Goal: Task Accomplishment & Management: Use online tool/utility

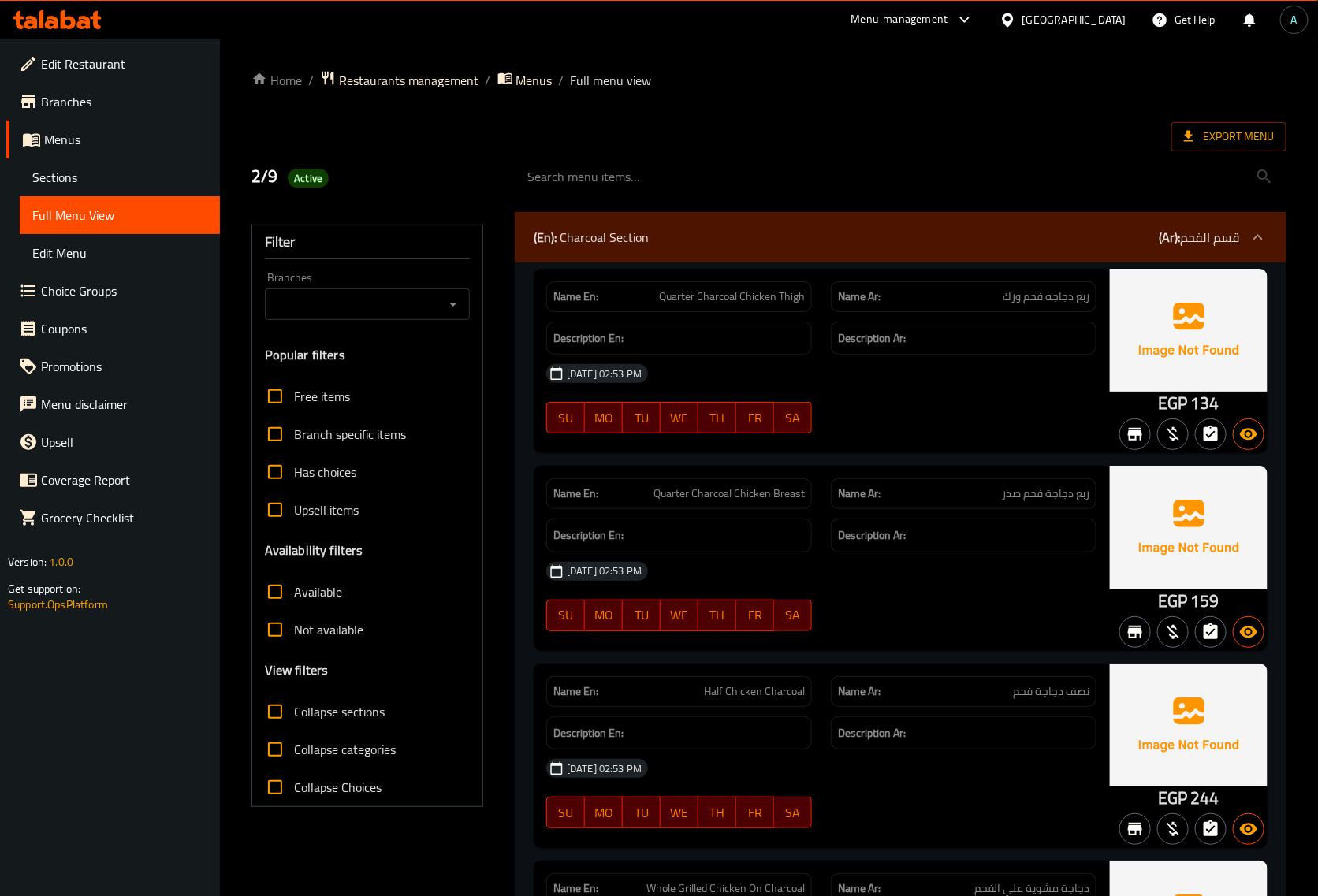
click at [434, 160] on div "2/9 Active" at bounding box center [373, 177] width 263 height 70
click at [1231, 142] on span "Export Menu" at bounding box center [1229, 136] width 90 height 19
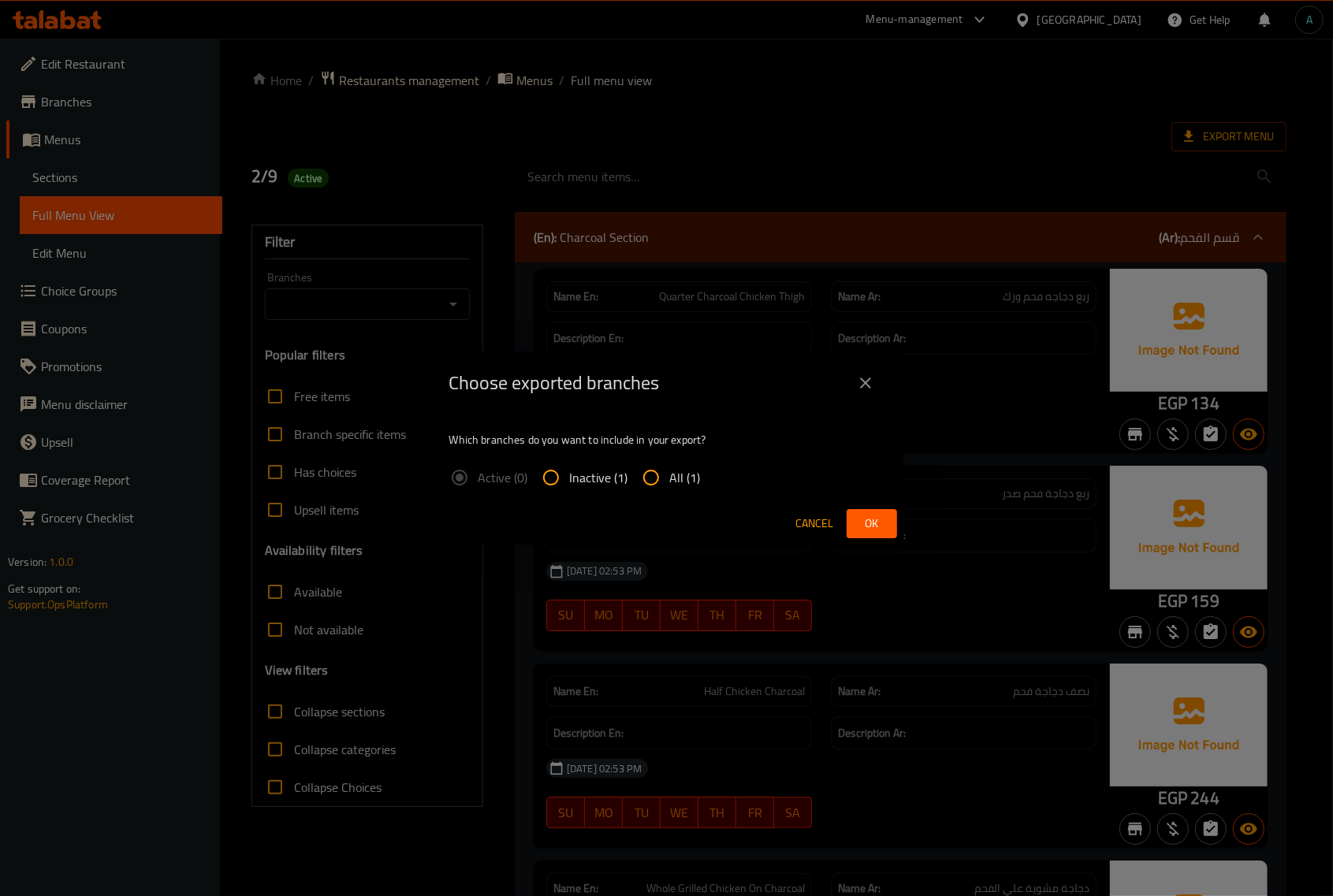
click at [678, 457] on div "Which branches do you want to include in your export? Active (0) Inactive (1) A…" at bounding box center [666, 459] width 473 height 88
click at [681, 474] on span "All (1)" at bounding box center [685, 477] width 31 height 18
click at [670, 474] on input "All (1)" at bounding box center [651, 477] width 38 height 38
radio input "true"
click at [893, 532] on button "Ok" at bounding box center [872, 523] width 50 height 29
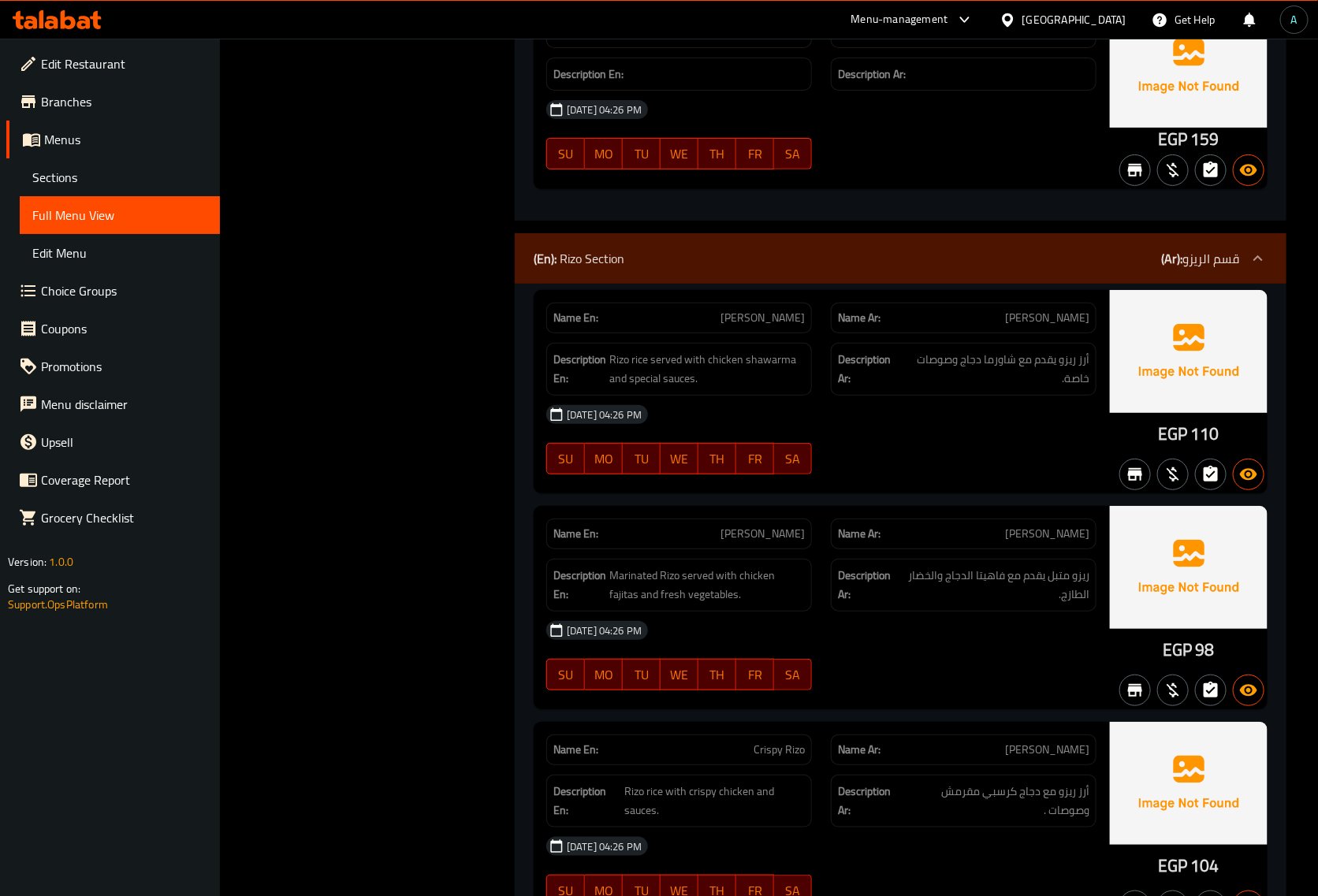
scroll to position [13396, 0]
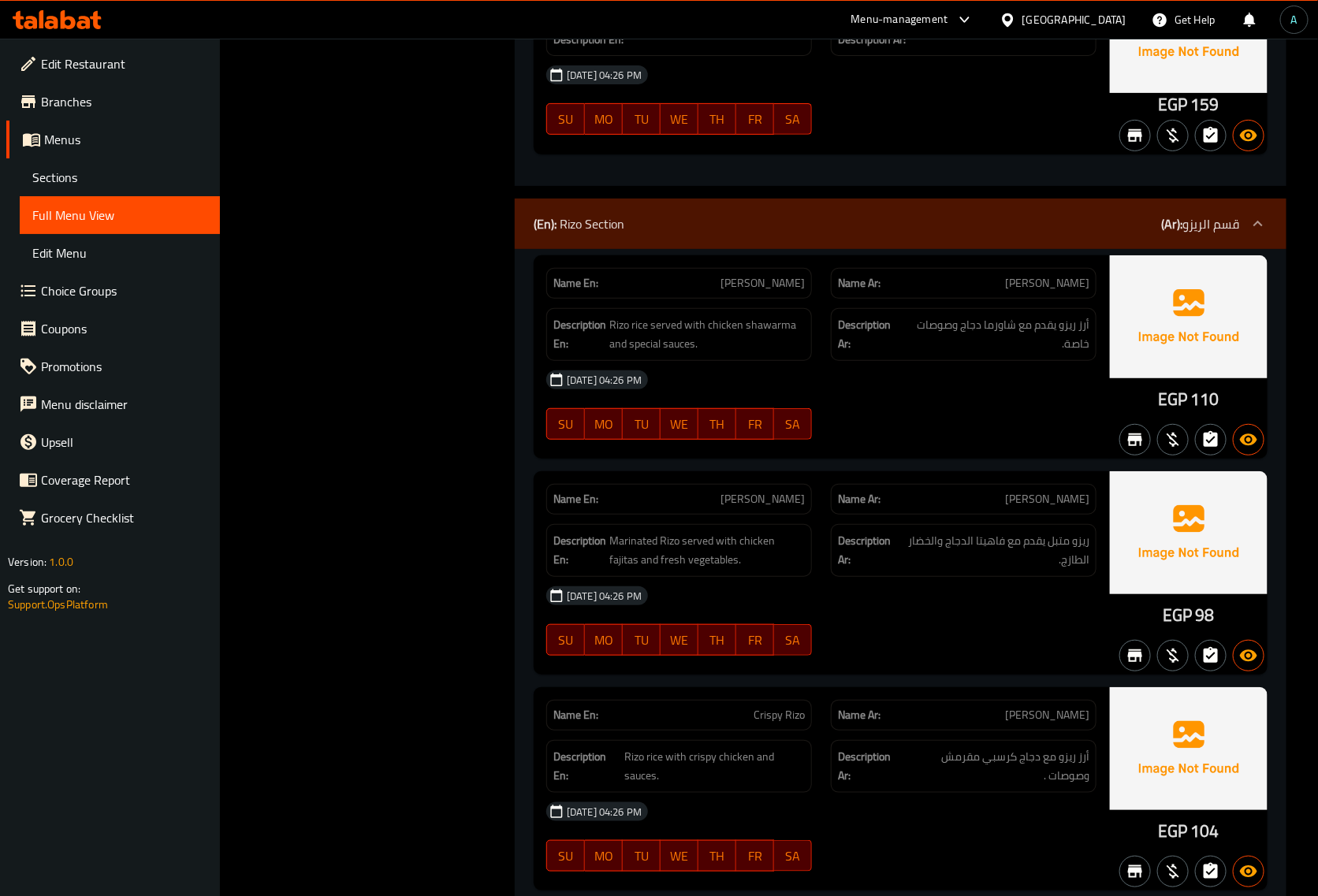
copy span "[PERSON_NAME]"
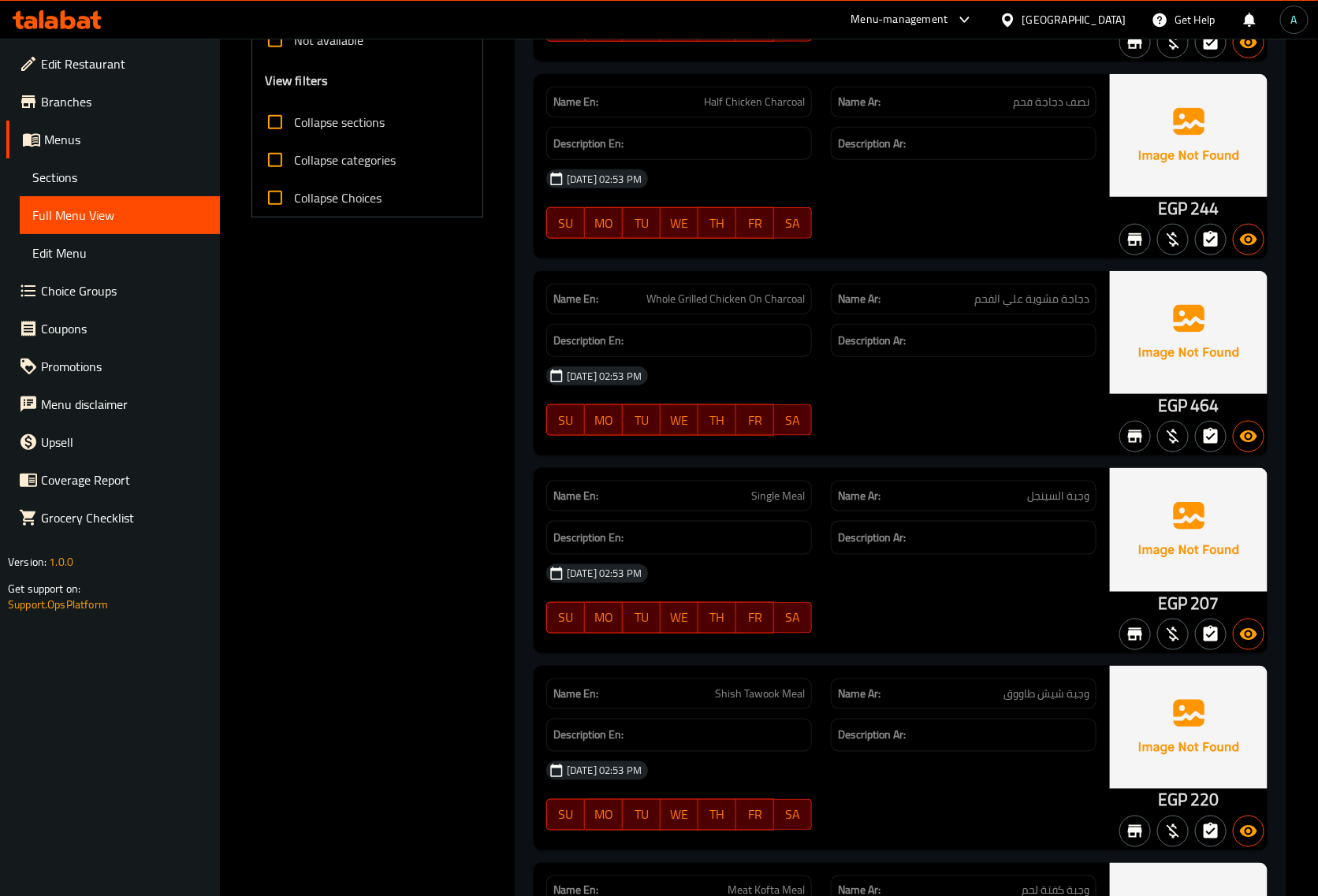
scroll to position [493, 0]
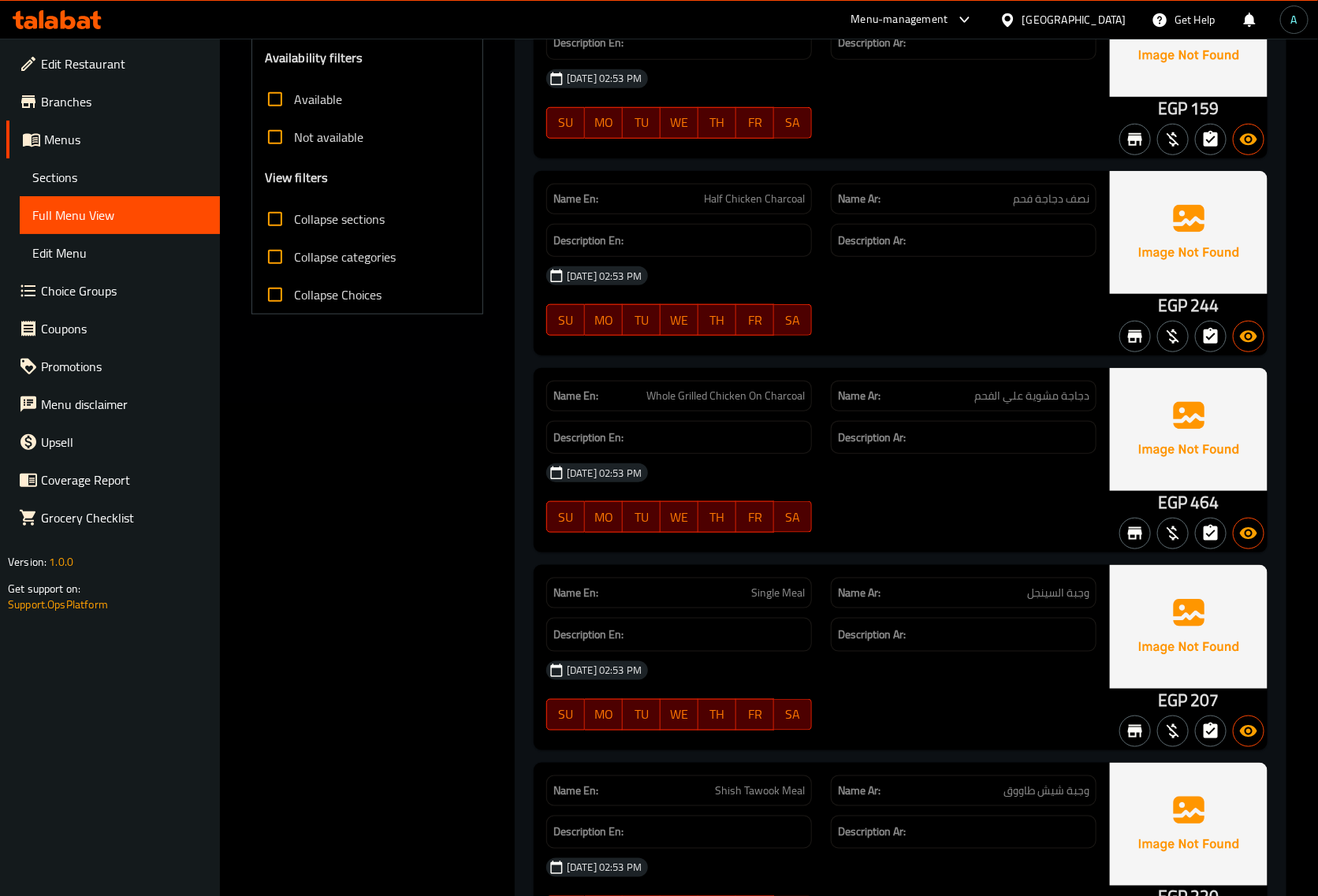
drag, startPoint x: 838, startPoint y: 356, endPoint x: 861, endPoint y: 267, distance: 91.9
click at [861, 267] on div "[DATE] 02:53 PM" at bounding box center [821, 275] width 569 height 38
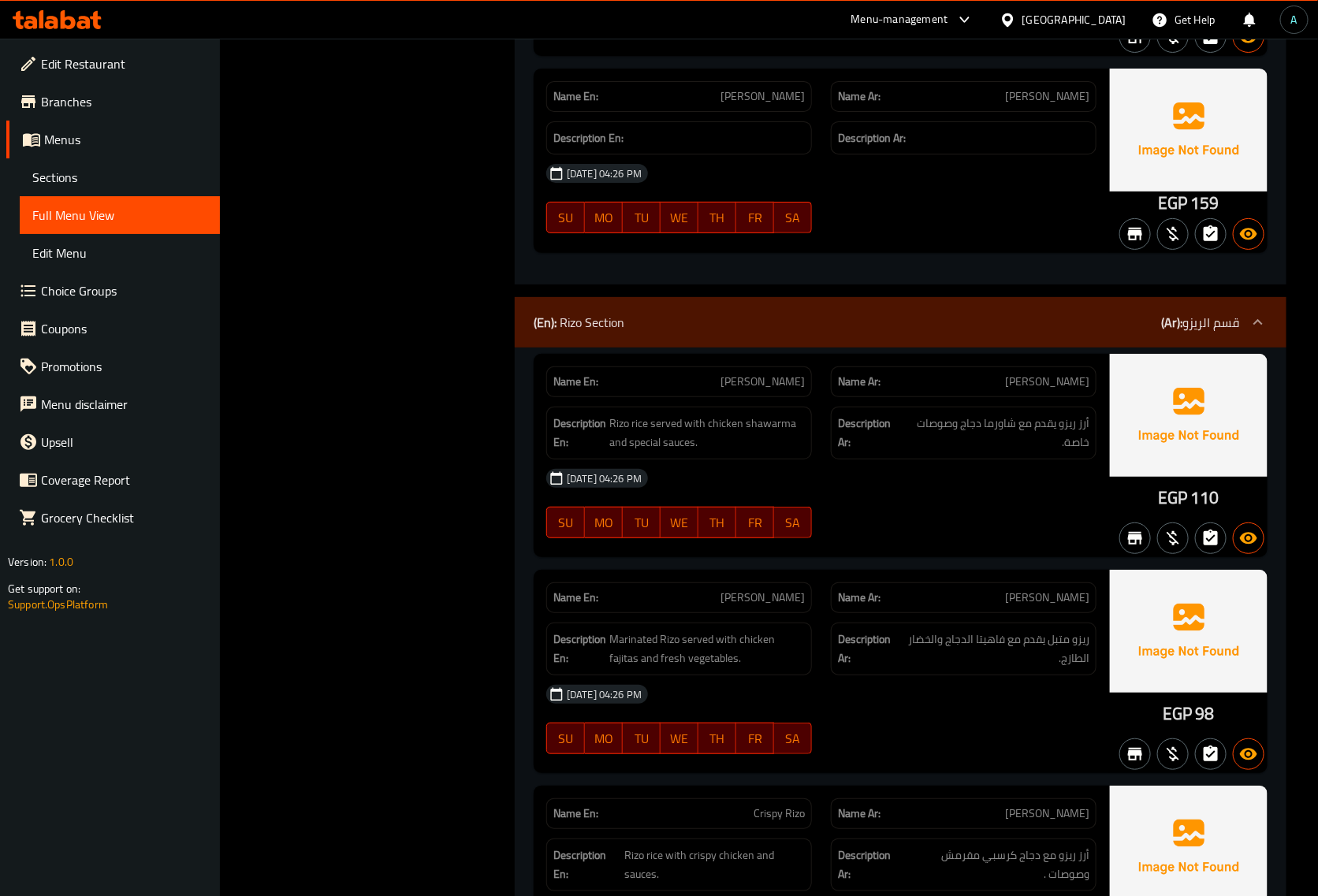
scroll to position [12903, 0]
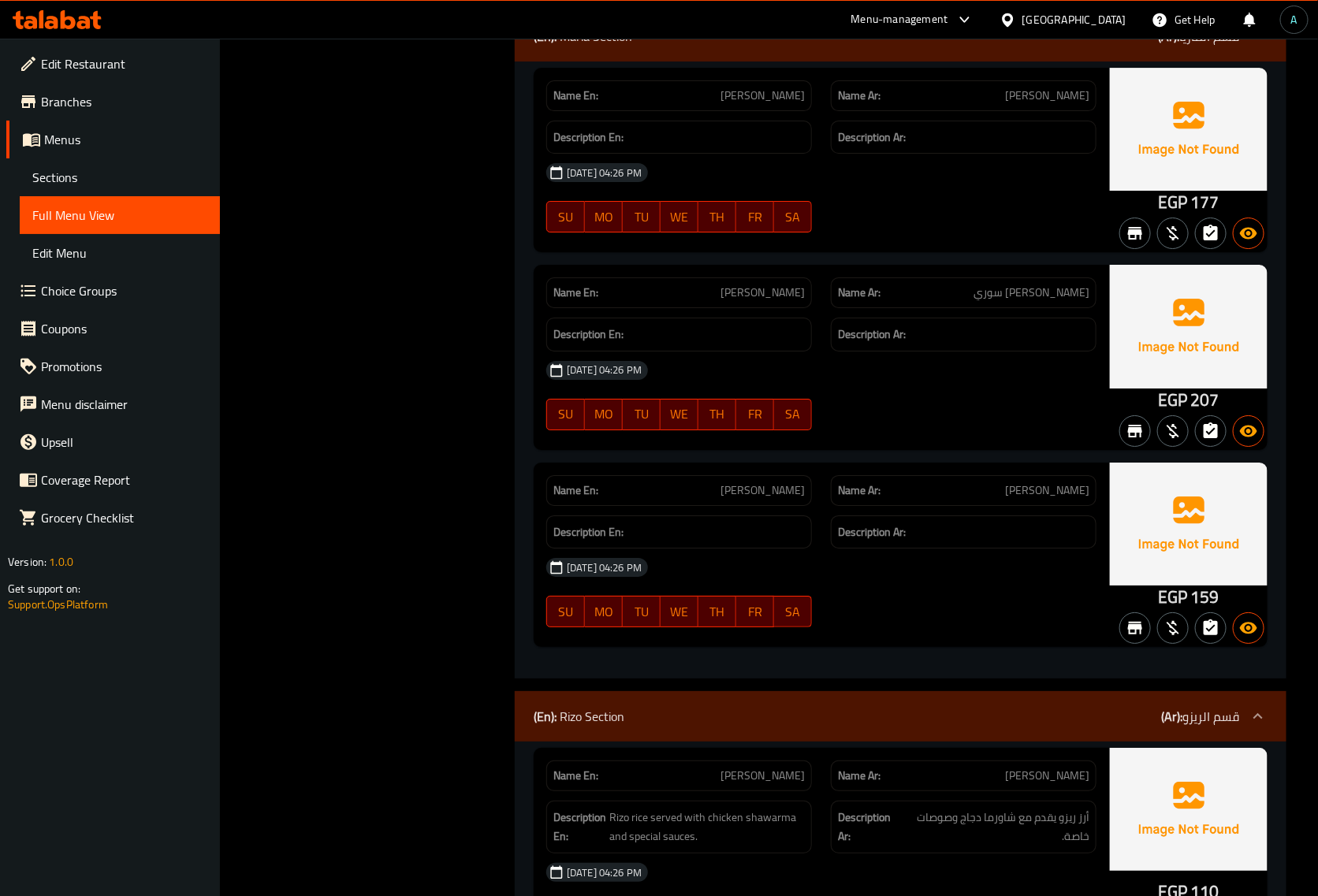
copy span "[PERSON_NAME]"
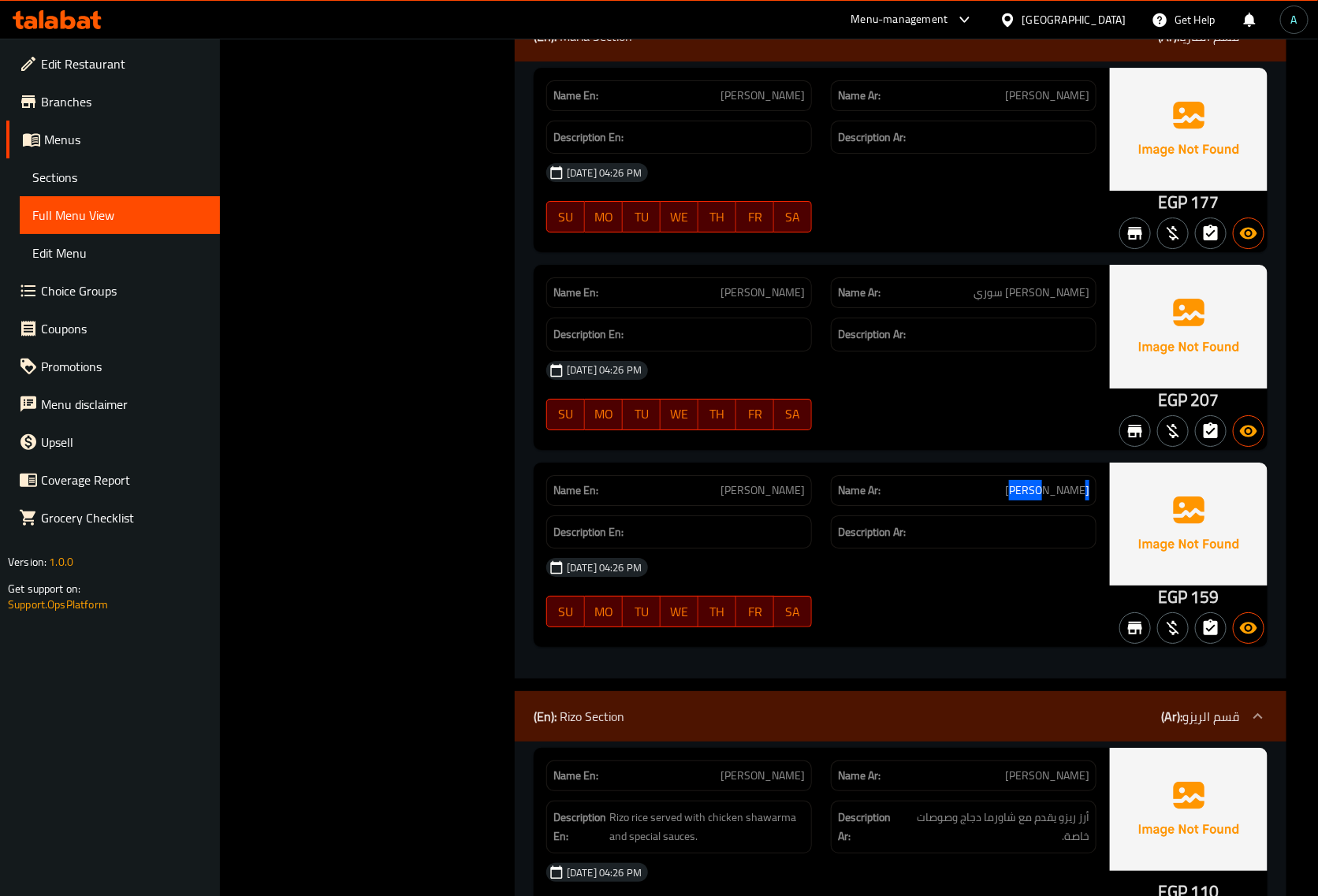
copy span "[PERSON_NAME]"
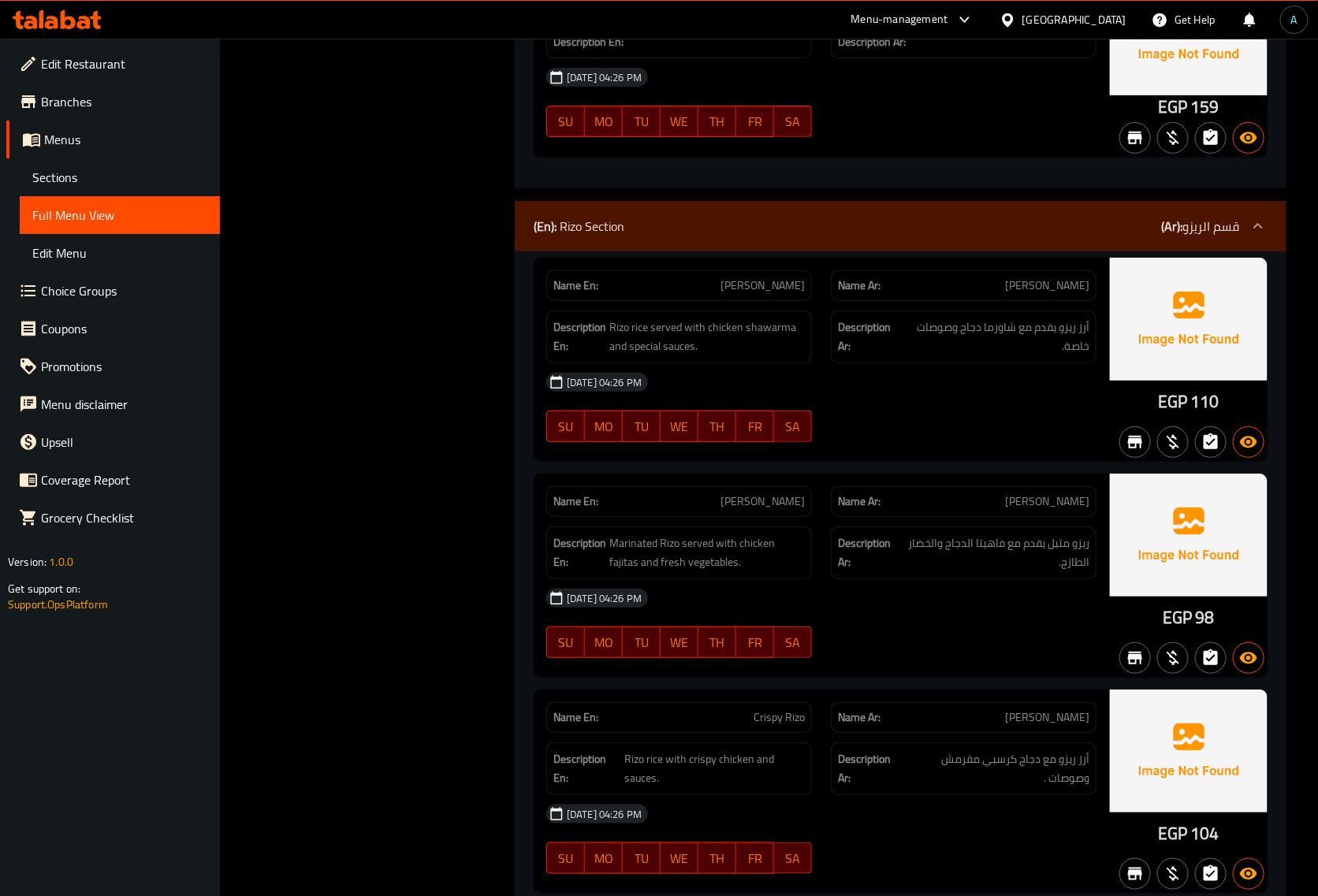
scroll to position [13396, 0]
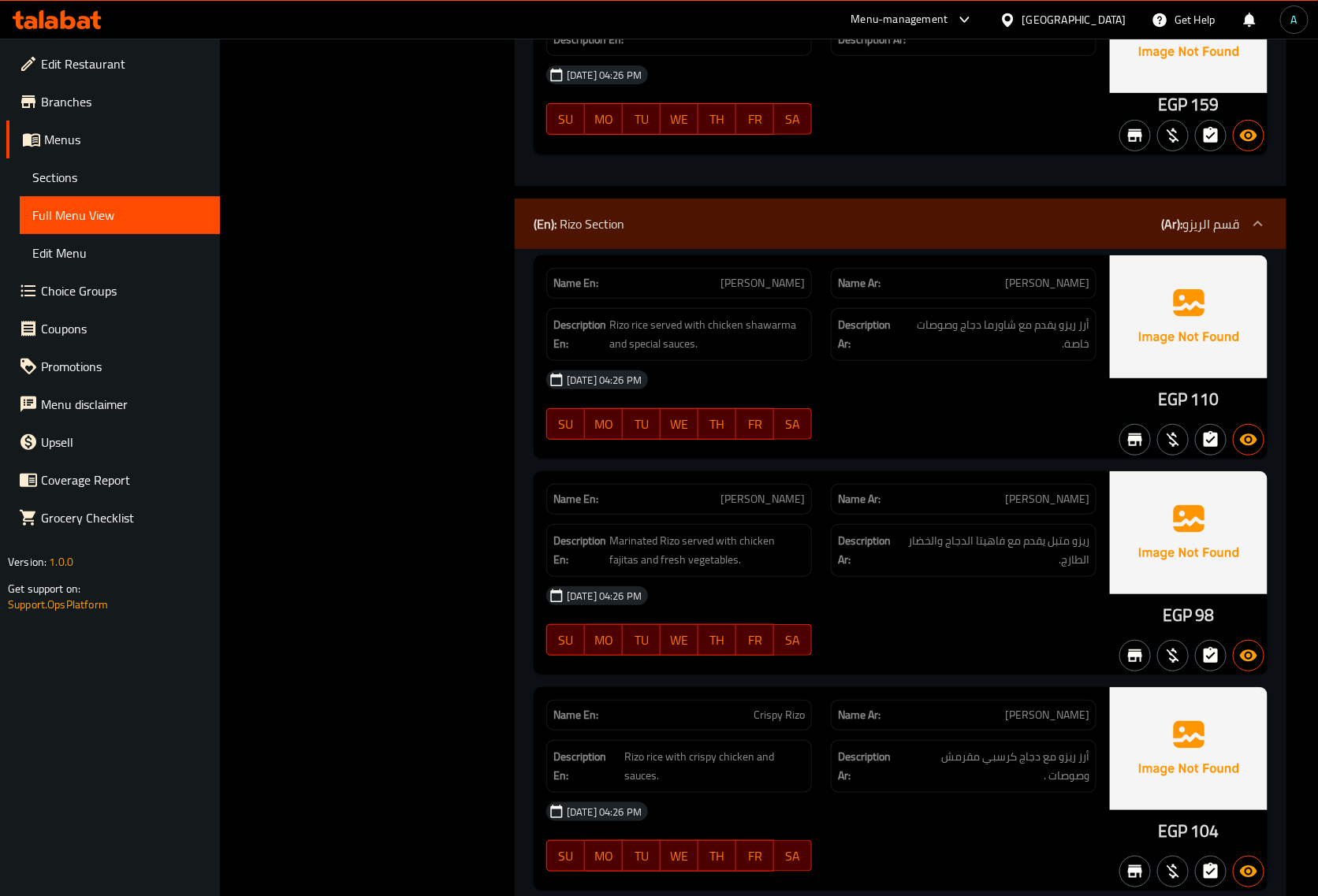
copy span "ريزو"
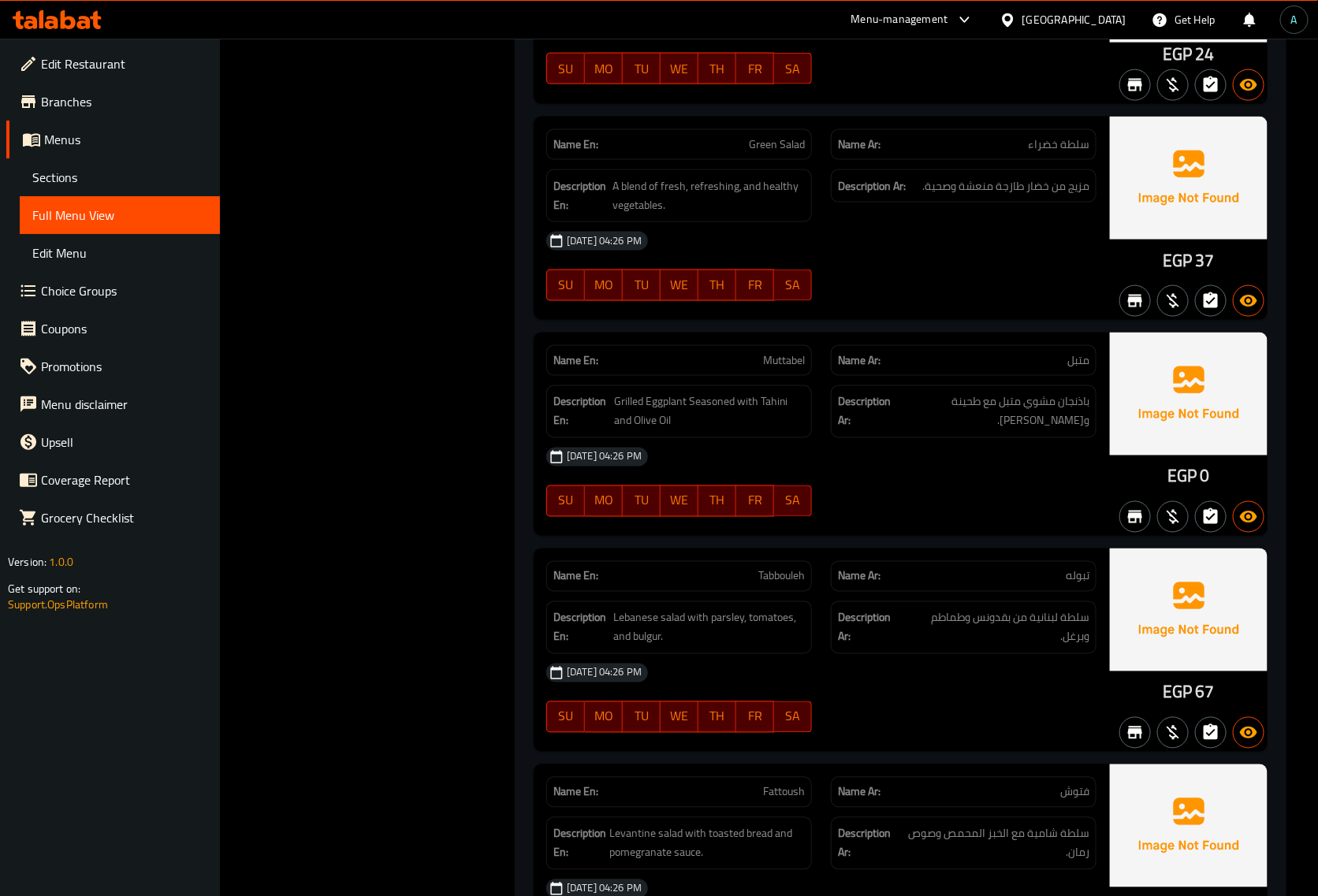
scroll to position [19404, 0]
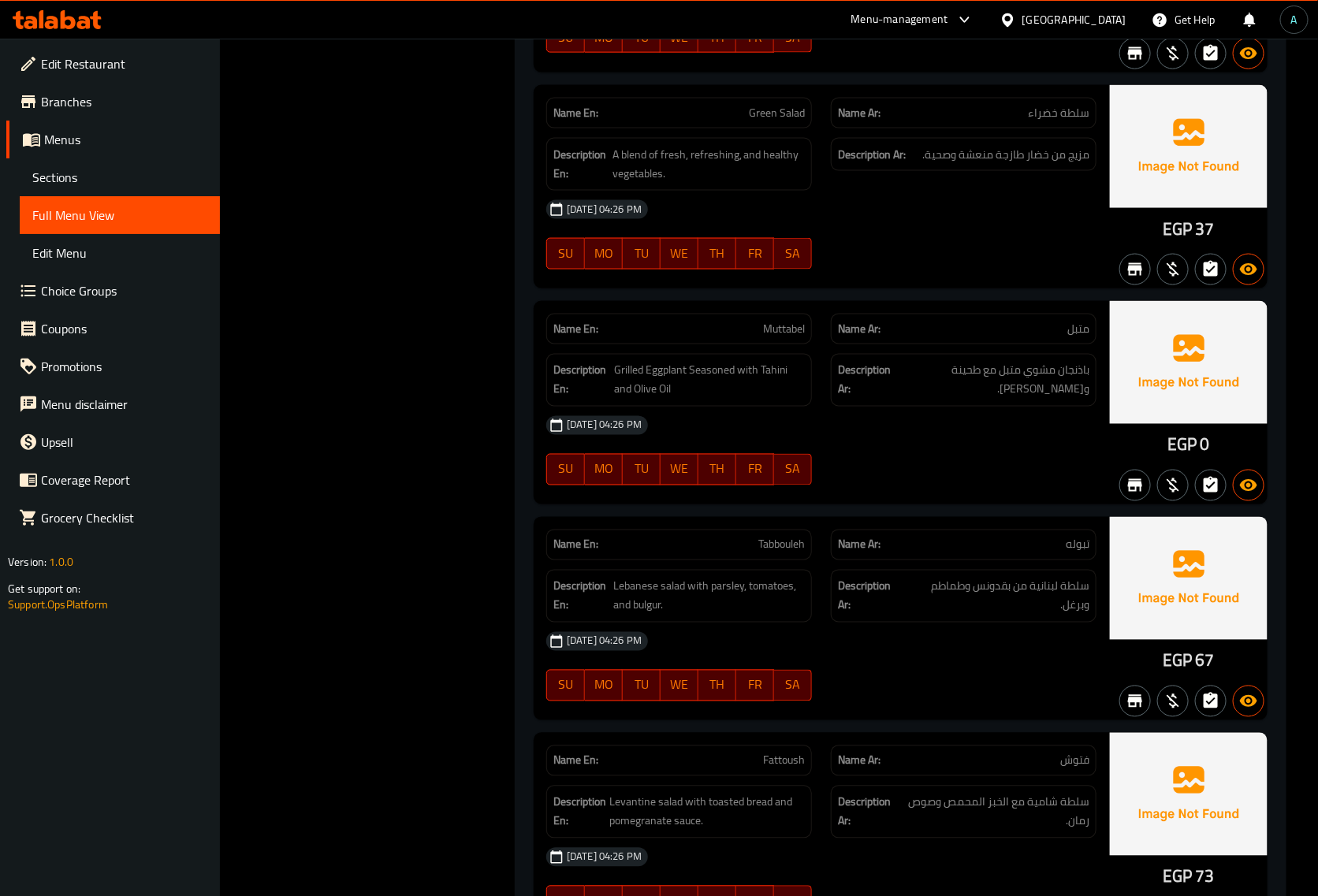
copy span "Muttabel"
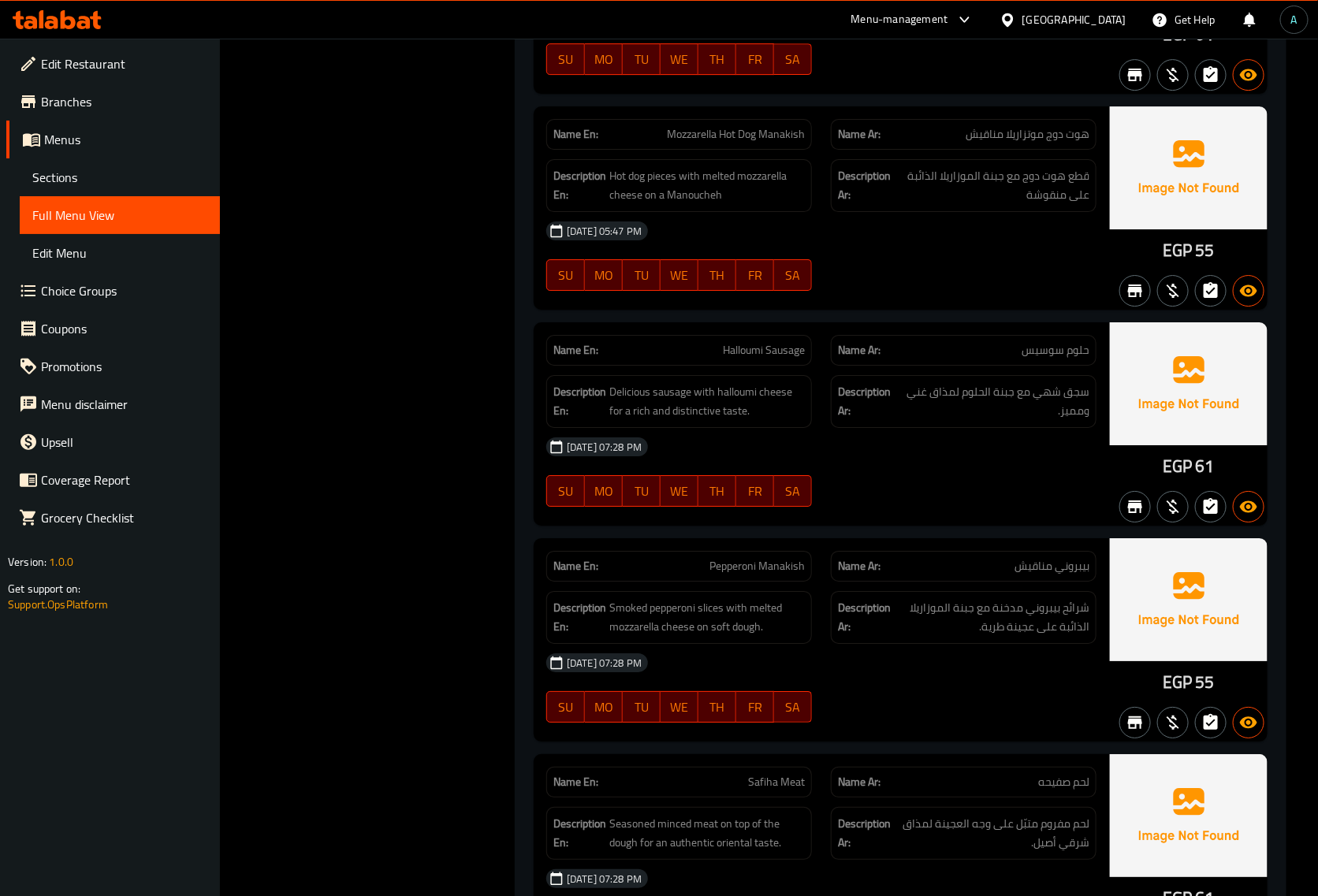
scroll to position [39202, 0]
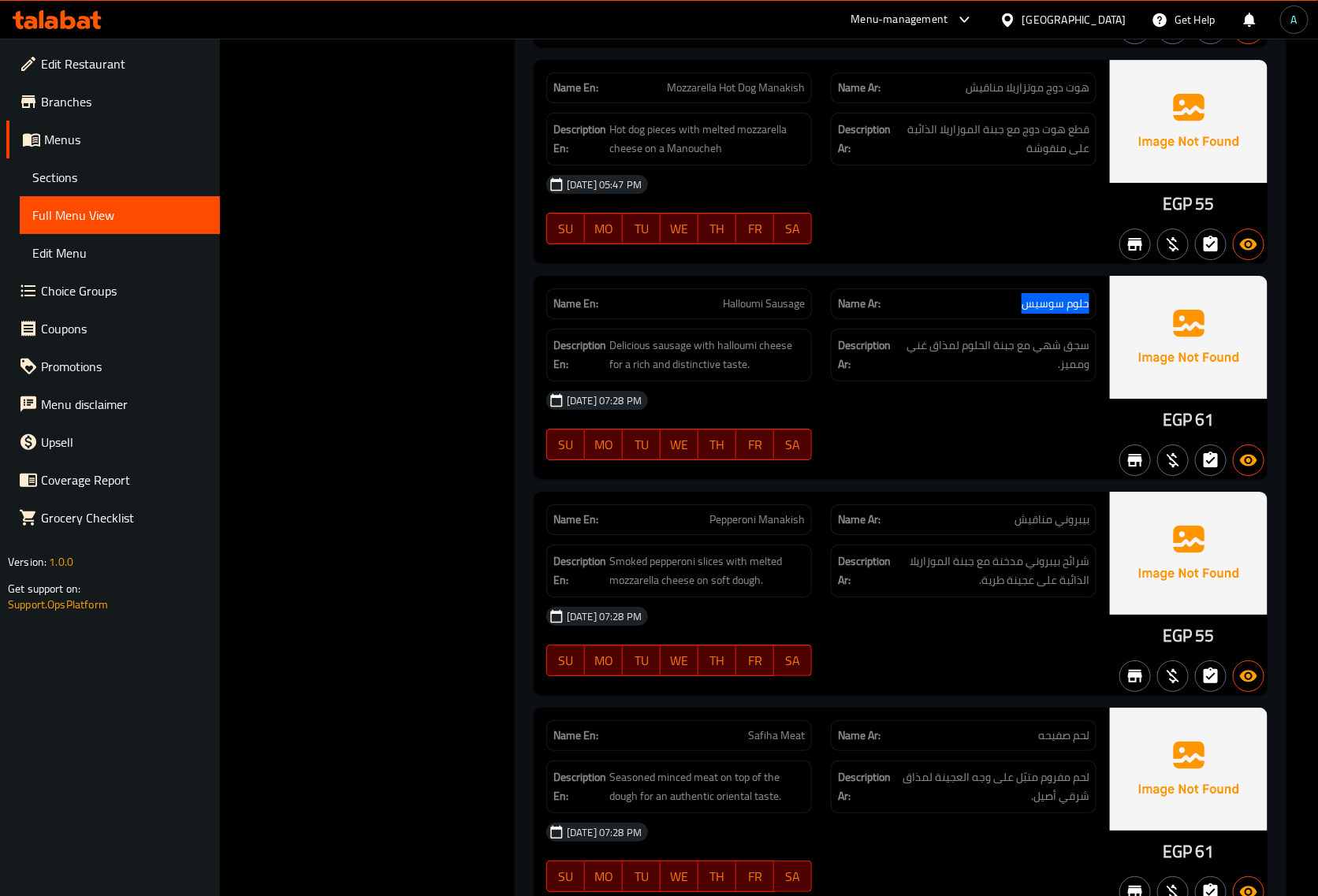
drag, startPoint x: 1094, startPoint y: 352, endPoint x: 1021, endPoint y: 359, distance: 73.3
copy span "حلوم سوسيس"
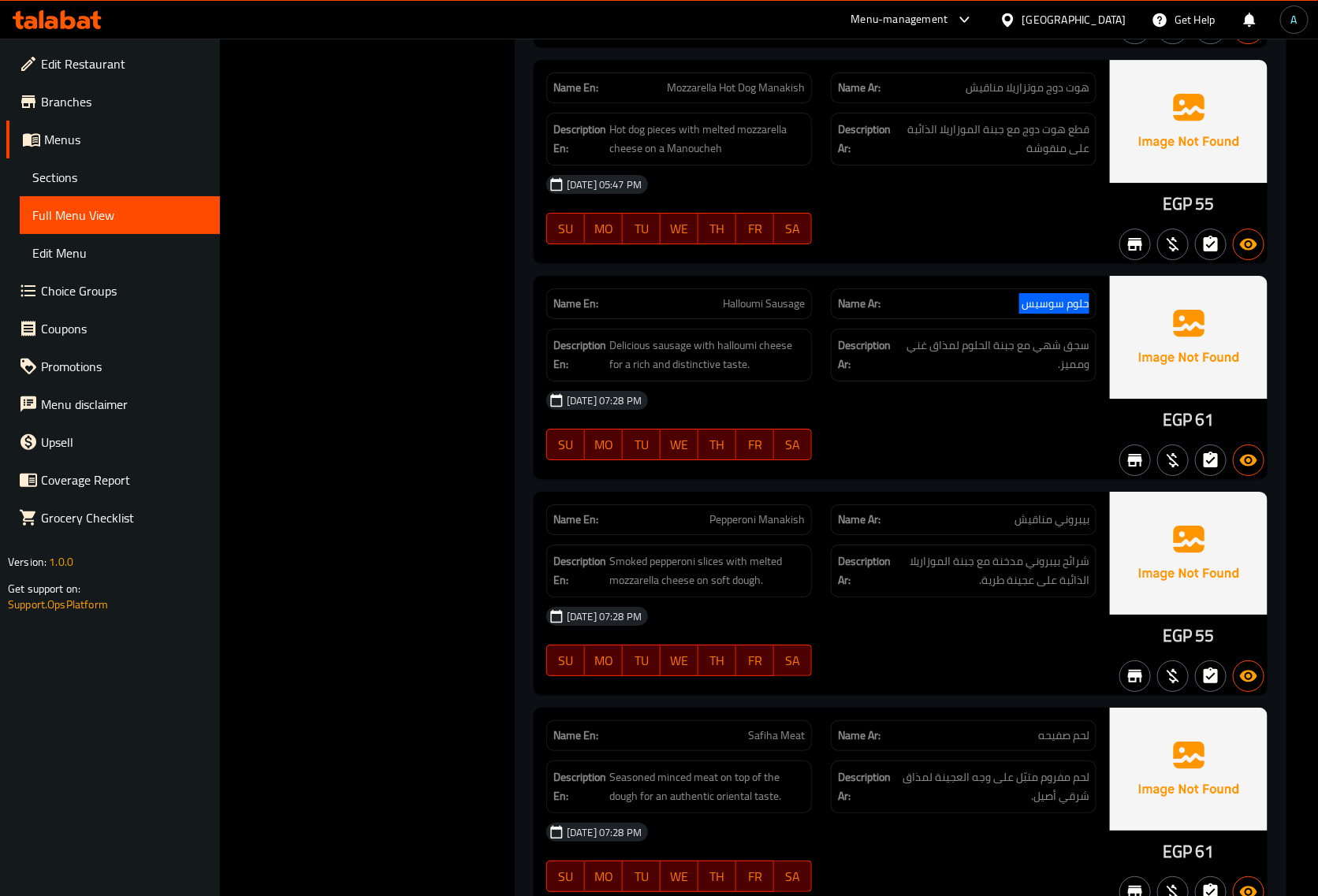
copy span "Halloumi Sausage"
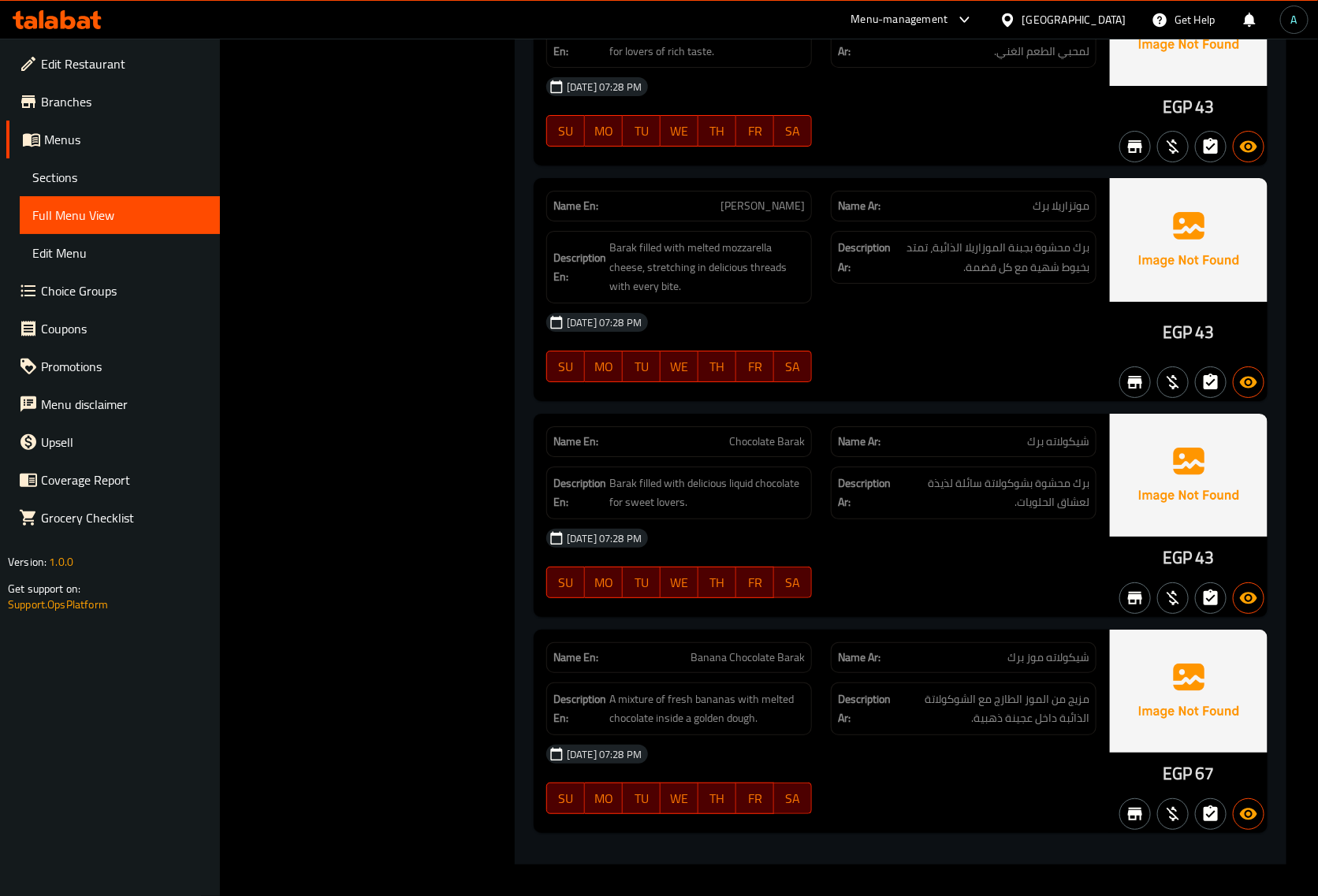
scroll to position [42093, 0]
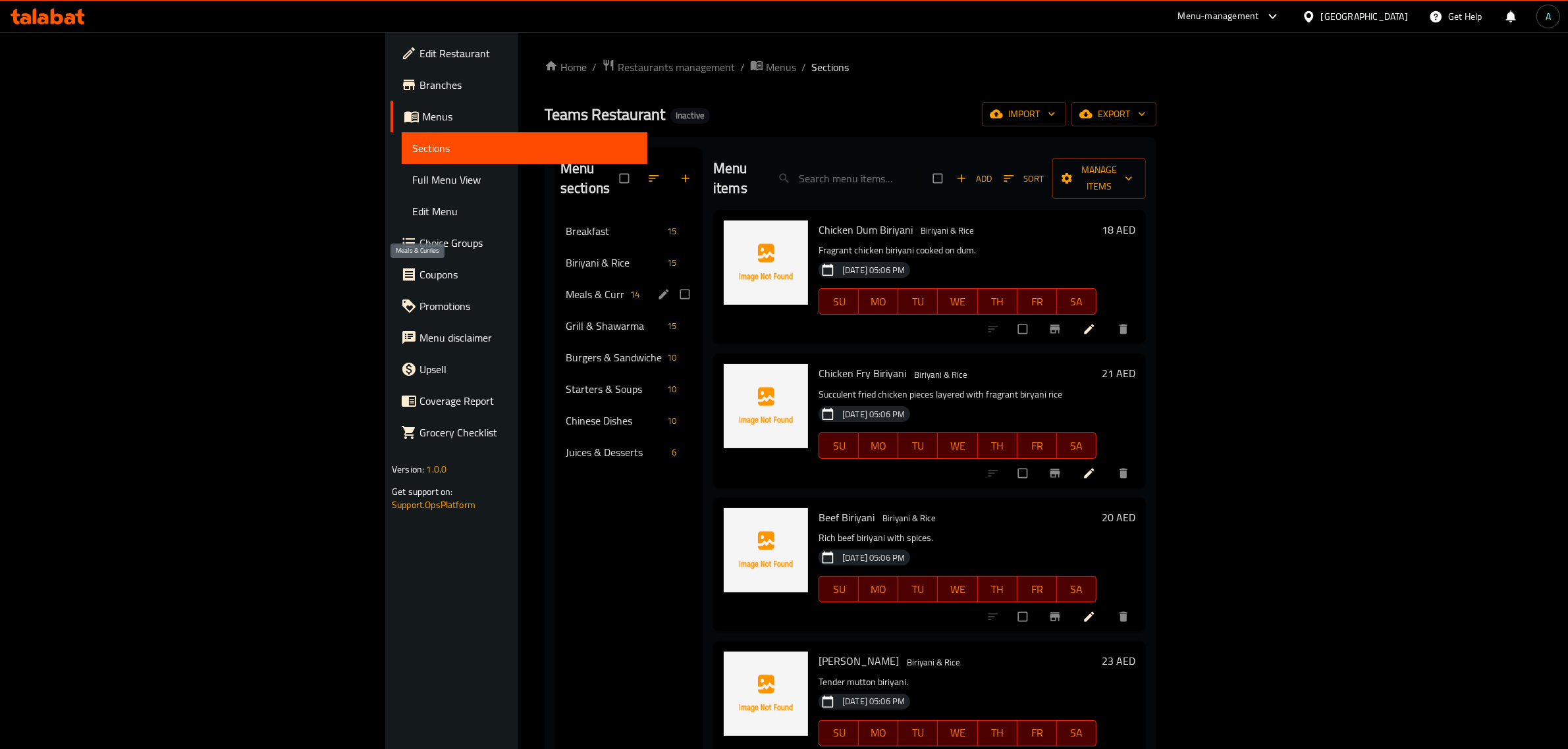
click at [566, 286] on span "Meals & Curries" at bounding box center [595, 293] width 60 height 15
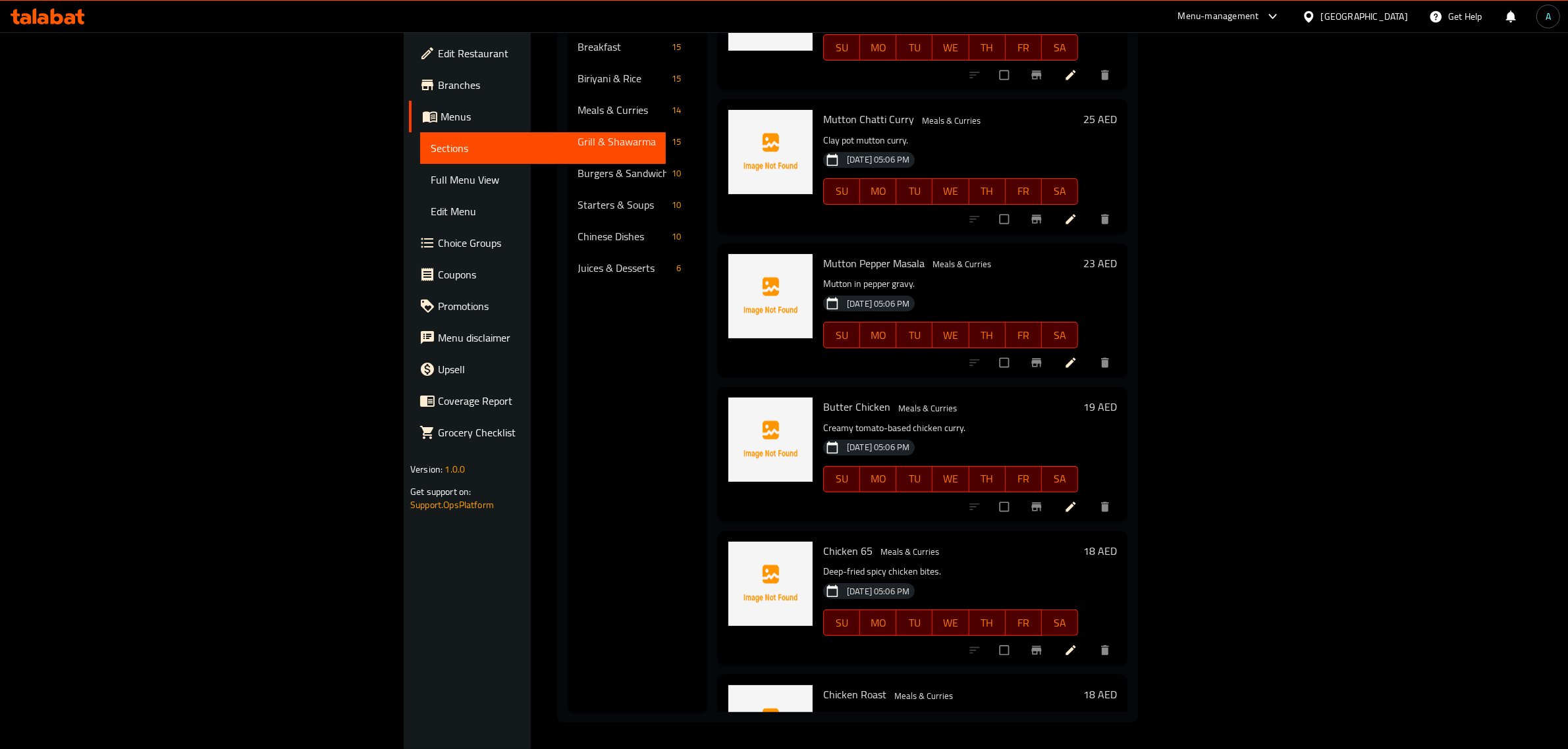
scroll to position [883, 0]
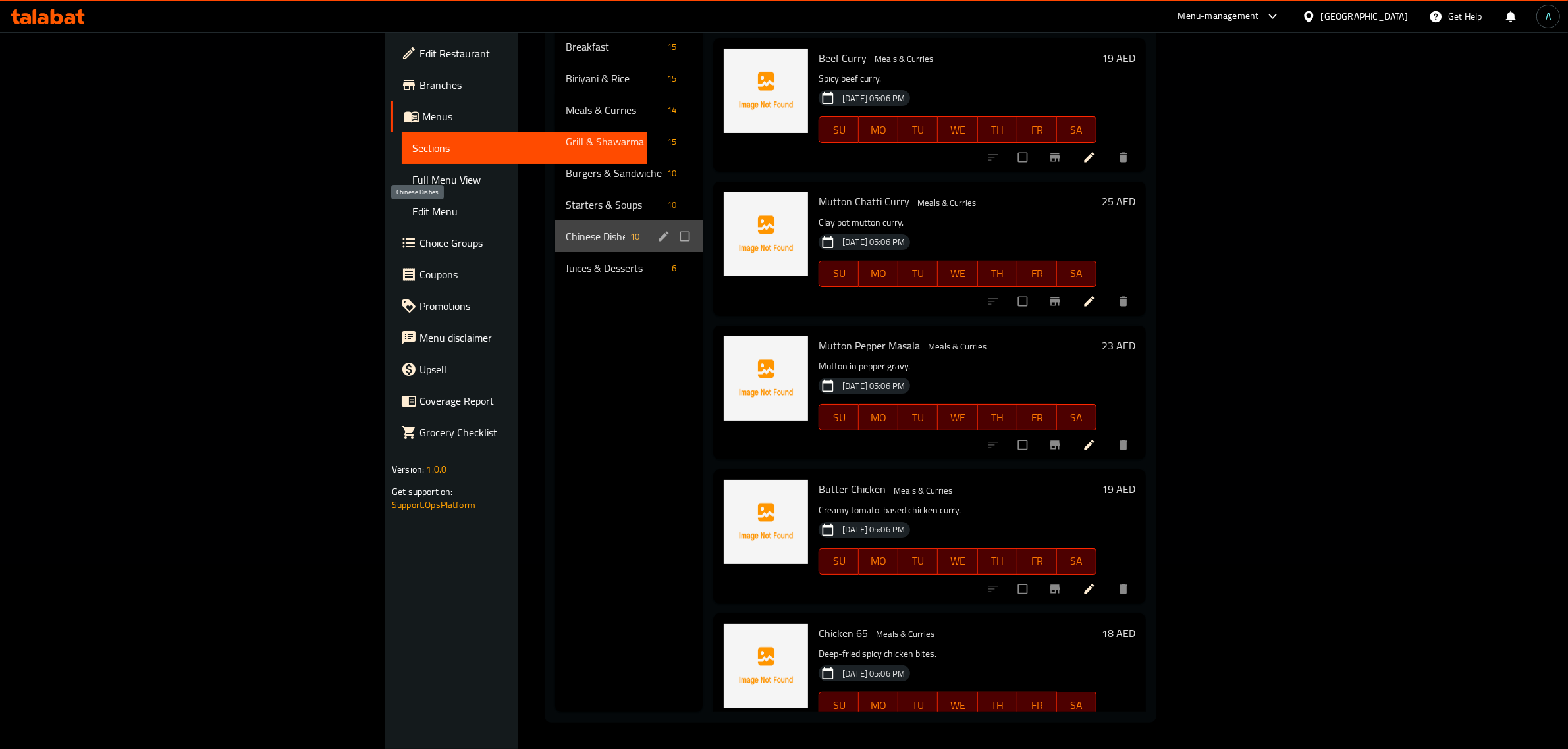
click at [566, 229] on span "Chinese Dishes" at bounding box center [595, 236] width 60 height 15
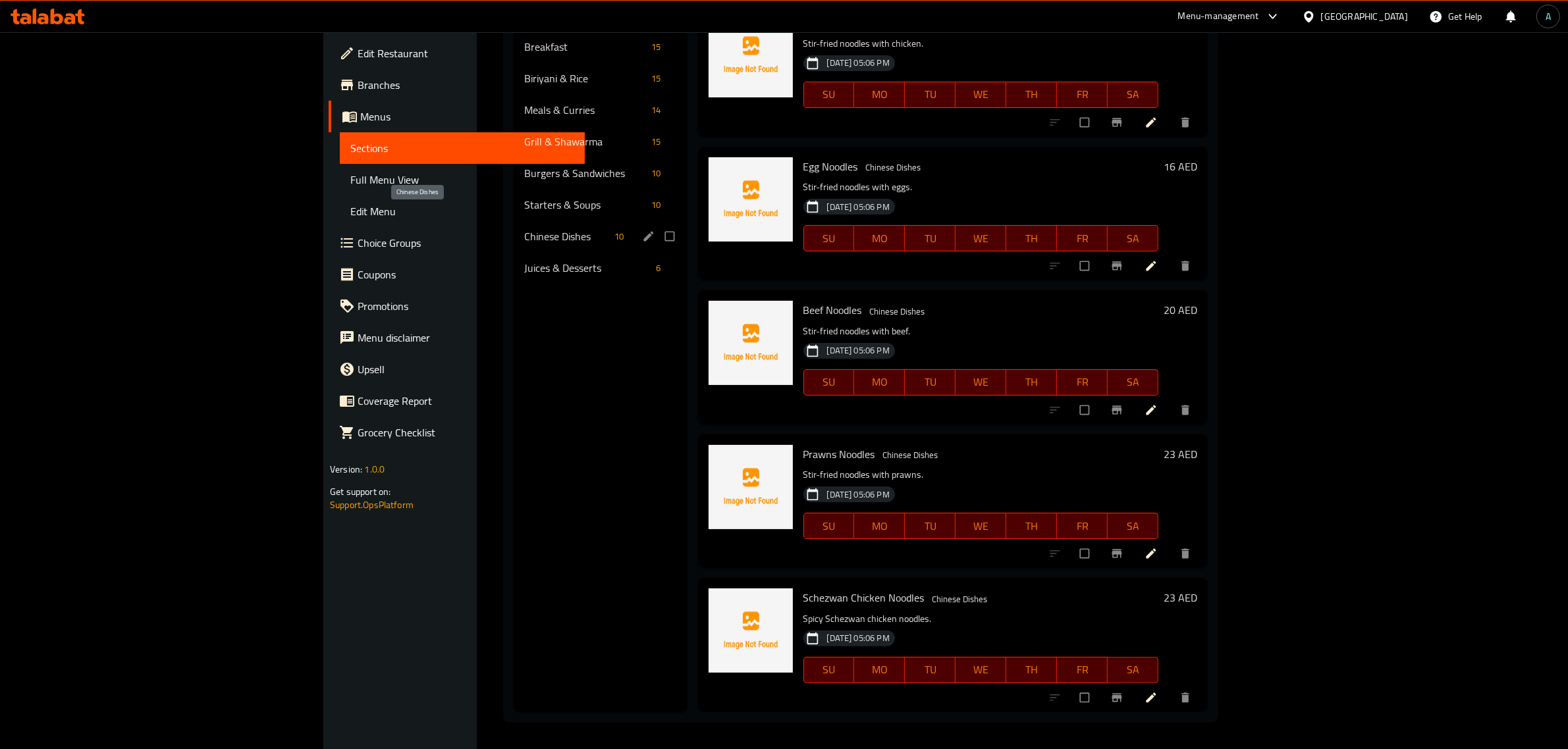
scroll to position [720, 0]
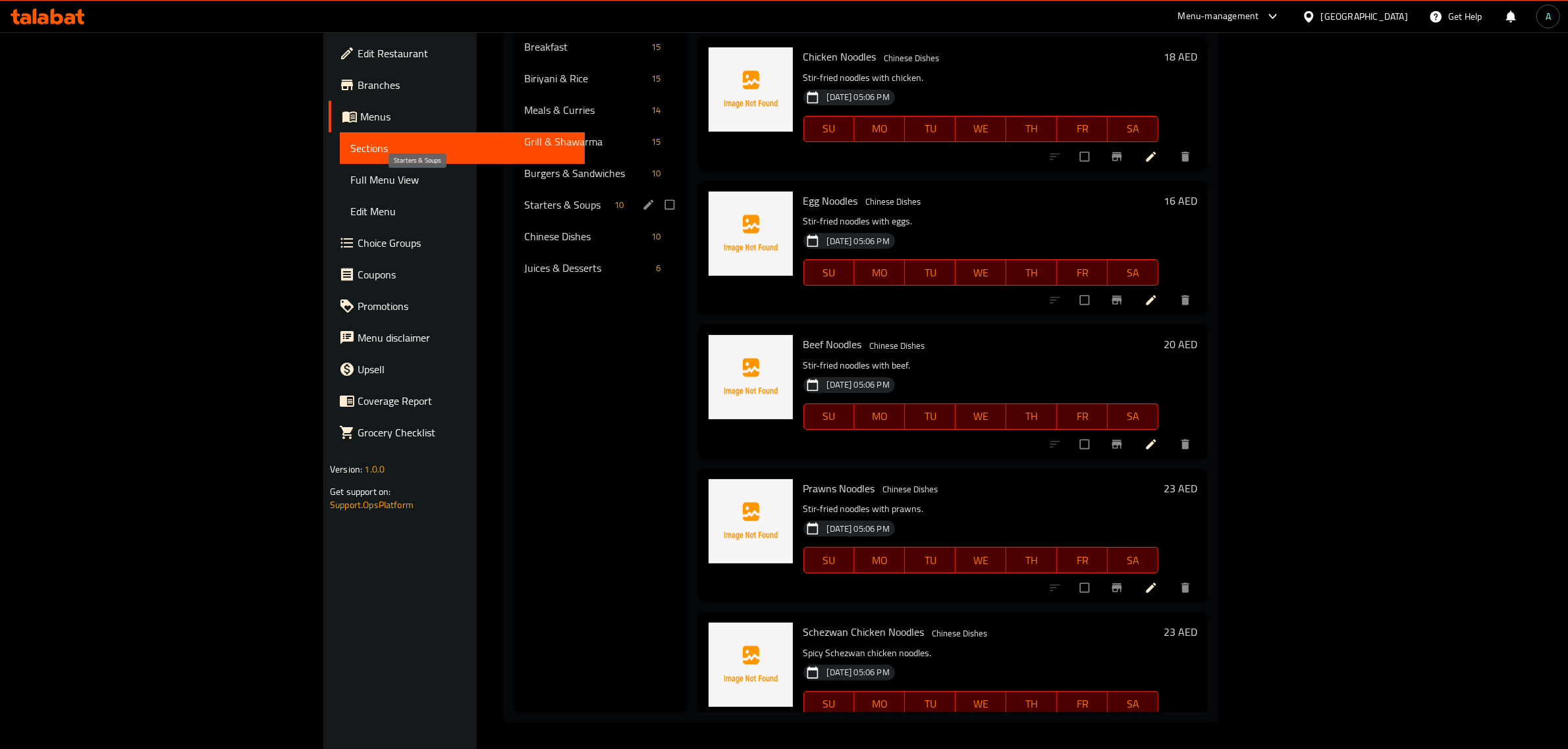
click at [513, 189] on div "Starters & Soups 10" at bounding box center [600, 204] width 174 height 32
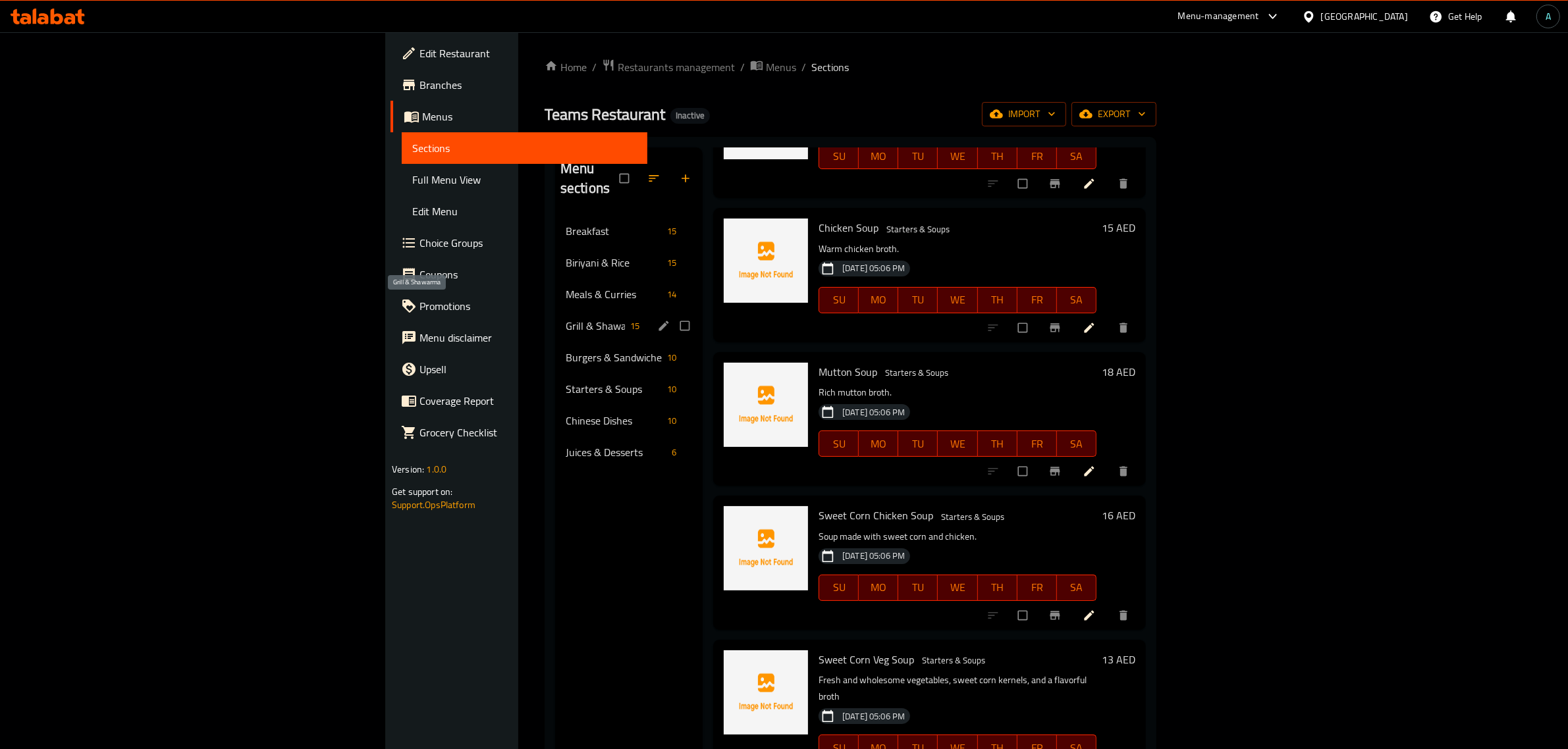
click at [566, 318] on span "Grill & Shawarma" at bounding box center [595, 325] width 60 height 15
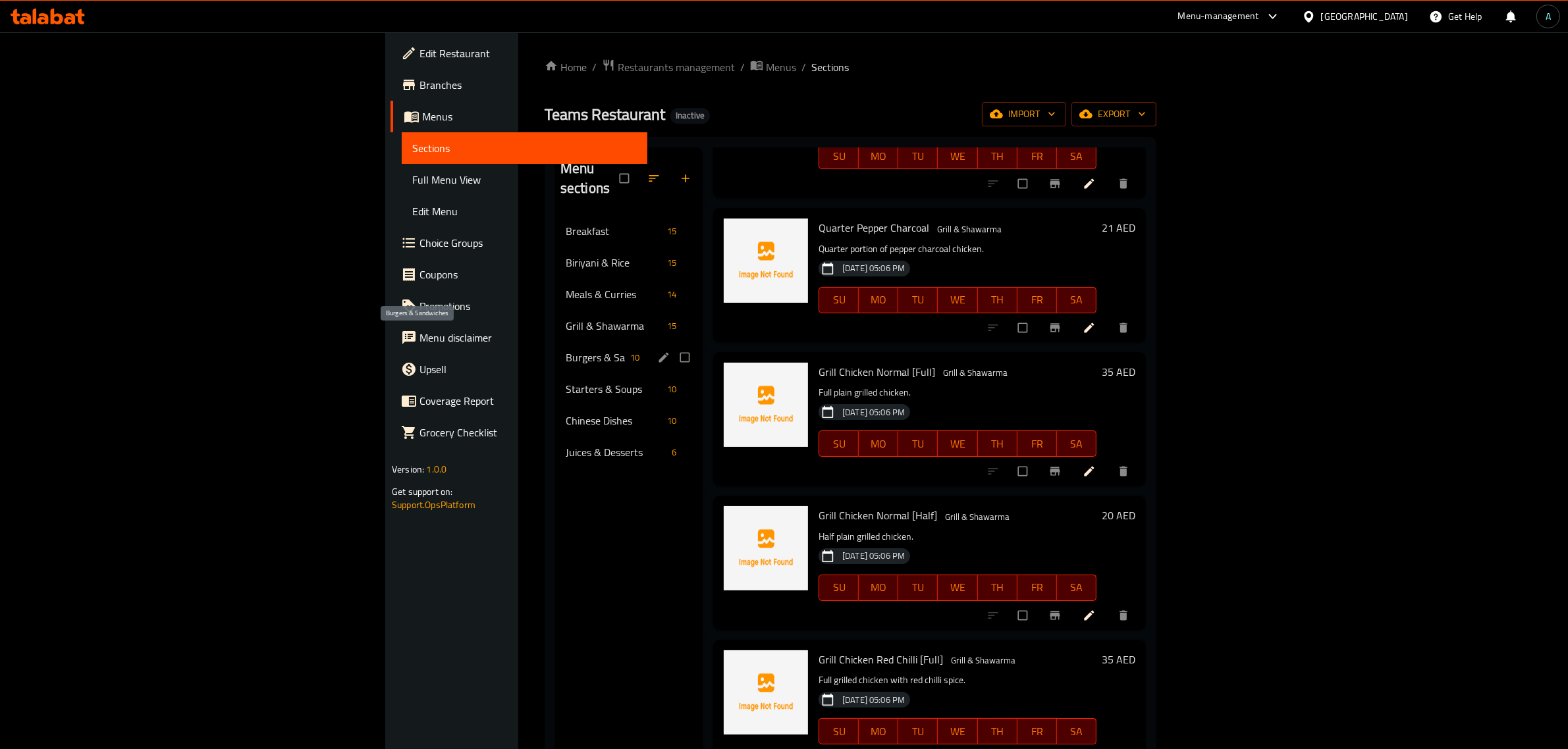
click at [566, 349] on span "Burgers & Sandwiches" at bounding box center [595, 356] width 60 height 15
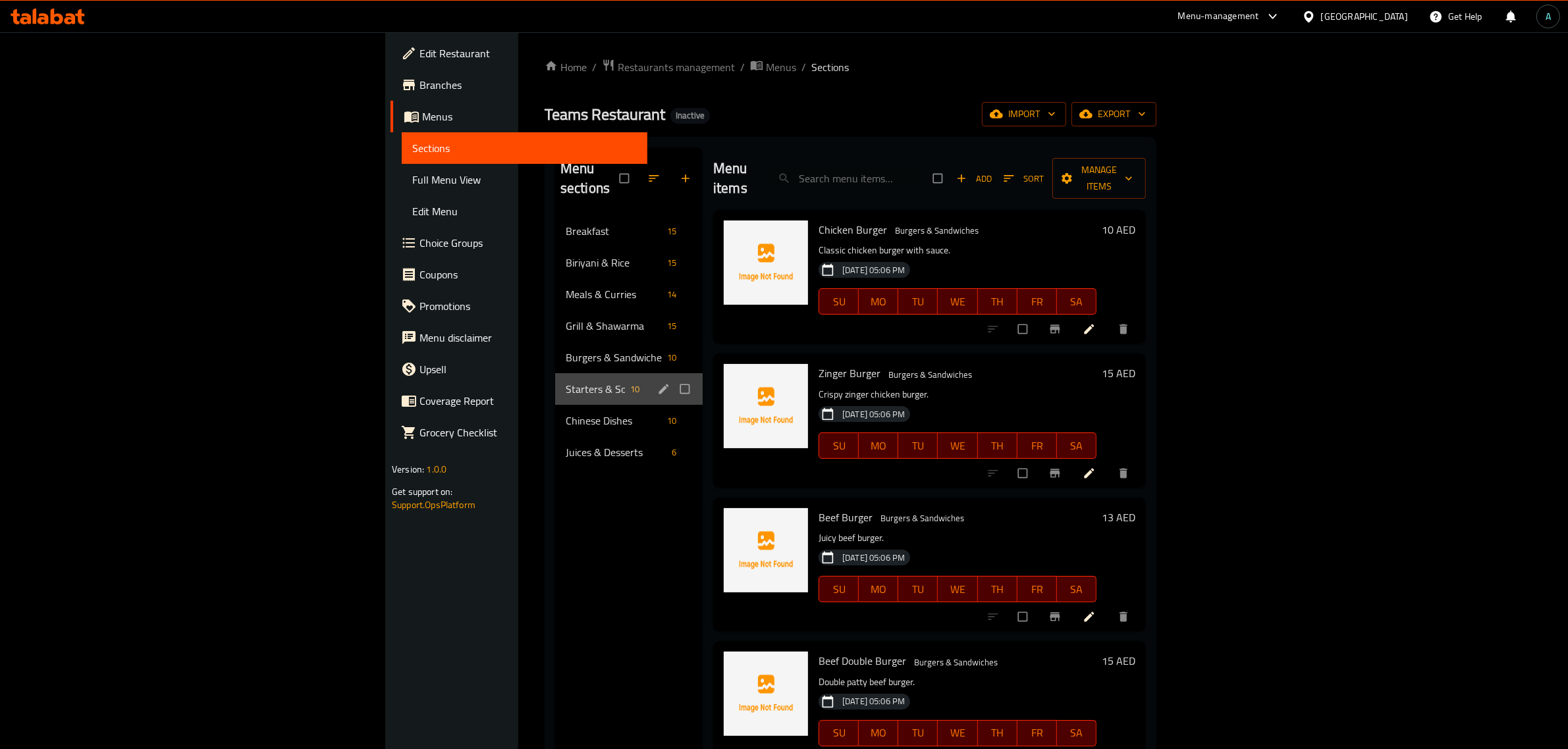
click at [555, 373] on div "Starters & Soups 10" at bounding box center [629, 389] width 148 height 32
